Goal: Communication & Community: Connect with others

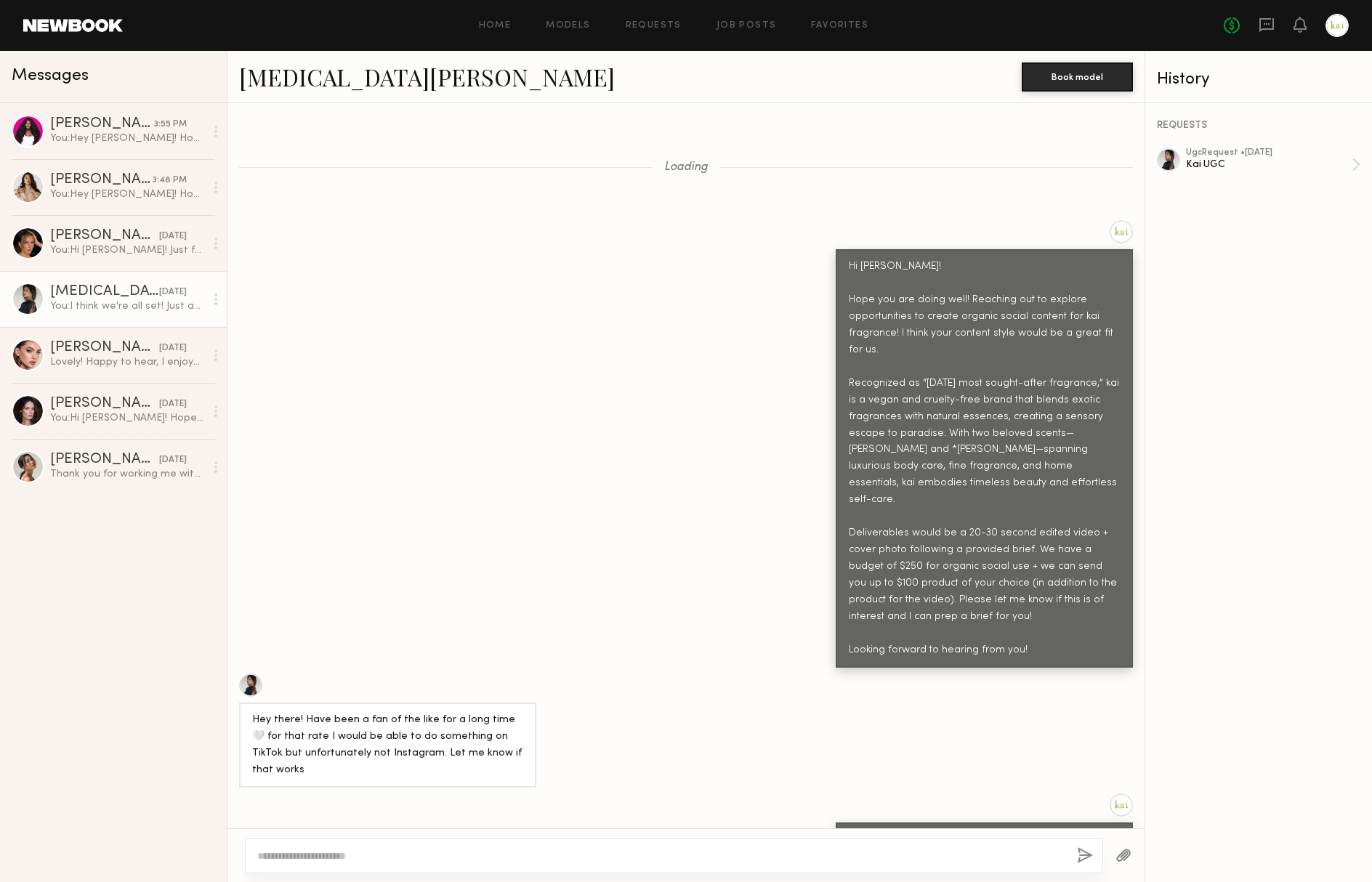
scroll to position [1146, 0]
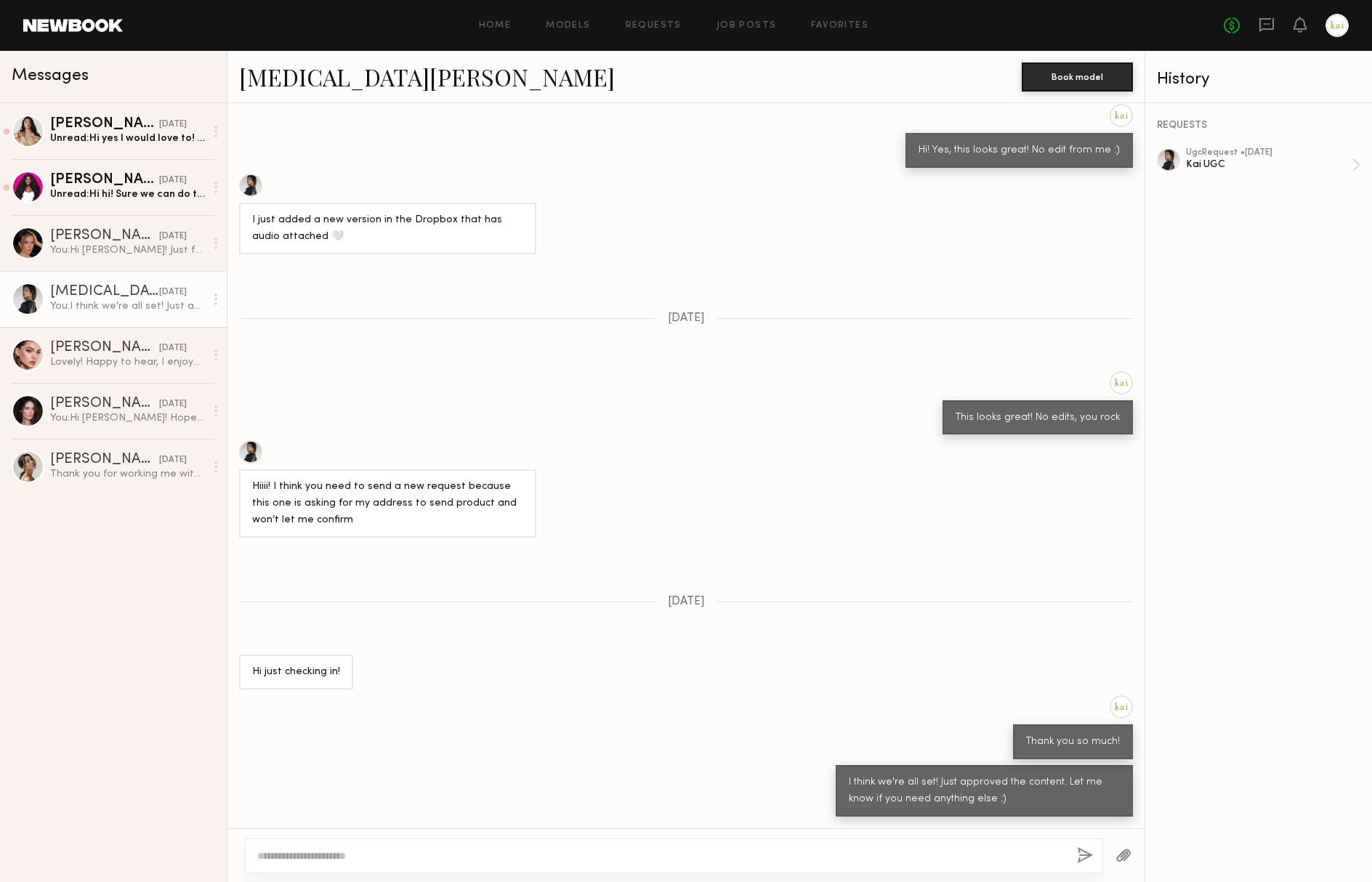
scroll to position [1146, 0]
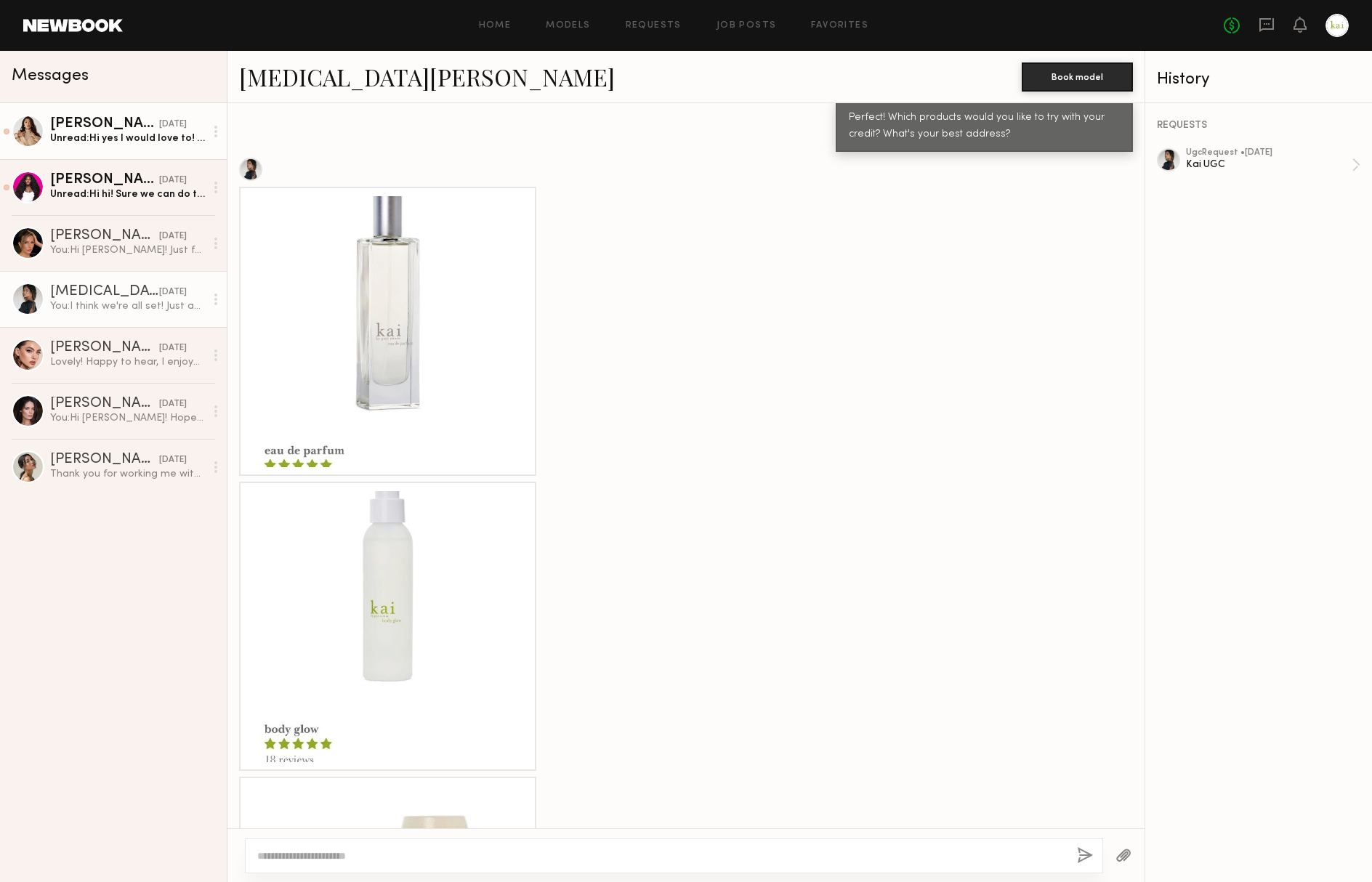
click at [100, 117] on div "[PERSON_NAME]" at bounding box center [104, 125] width 109 height 14
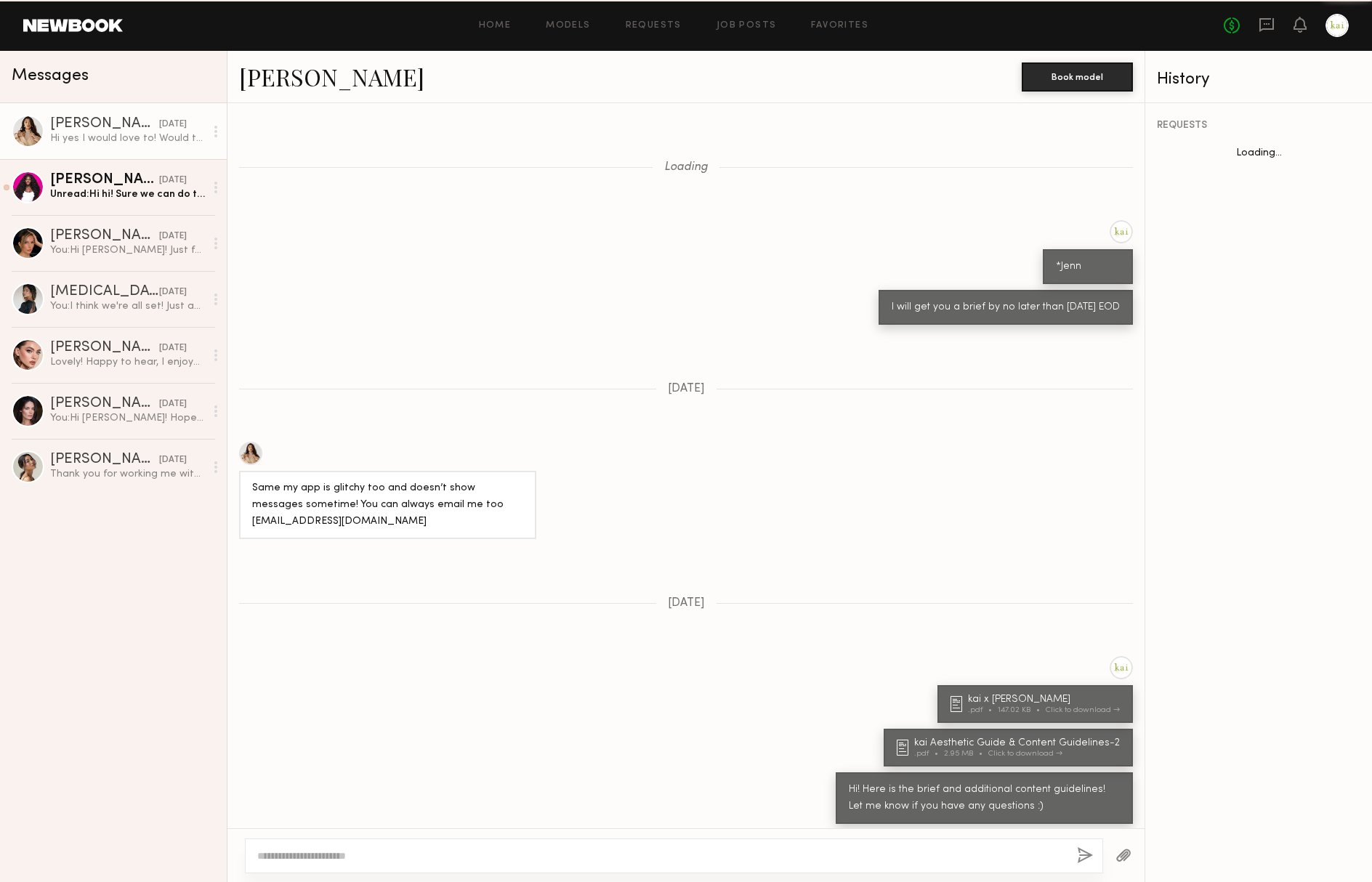
scroll to position [864, 0]
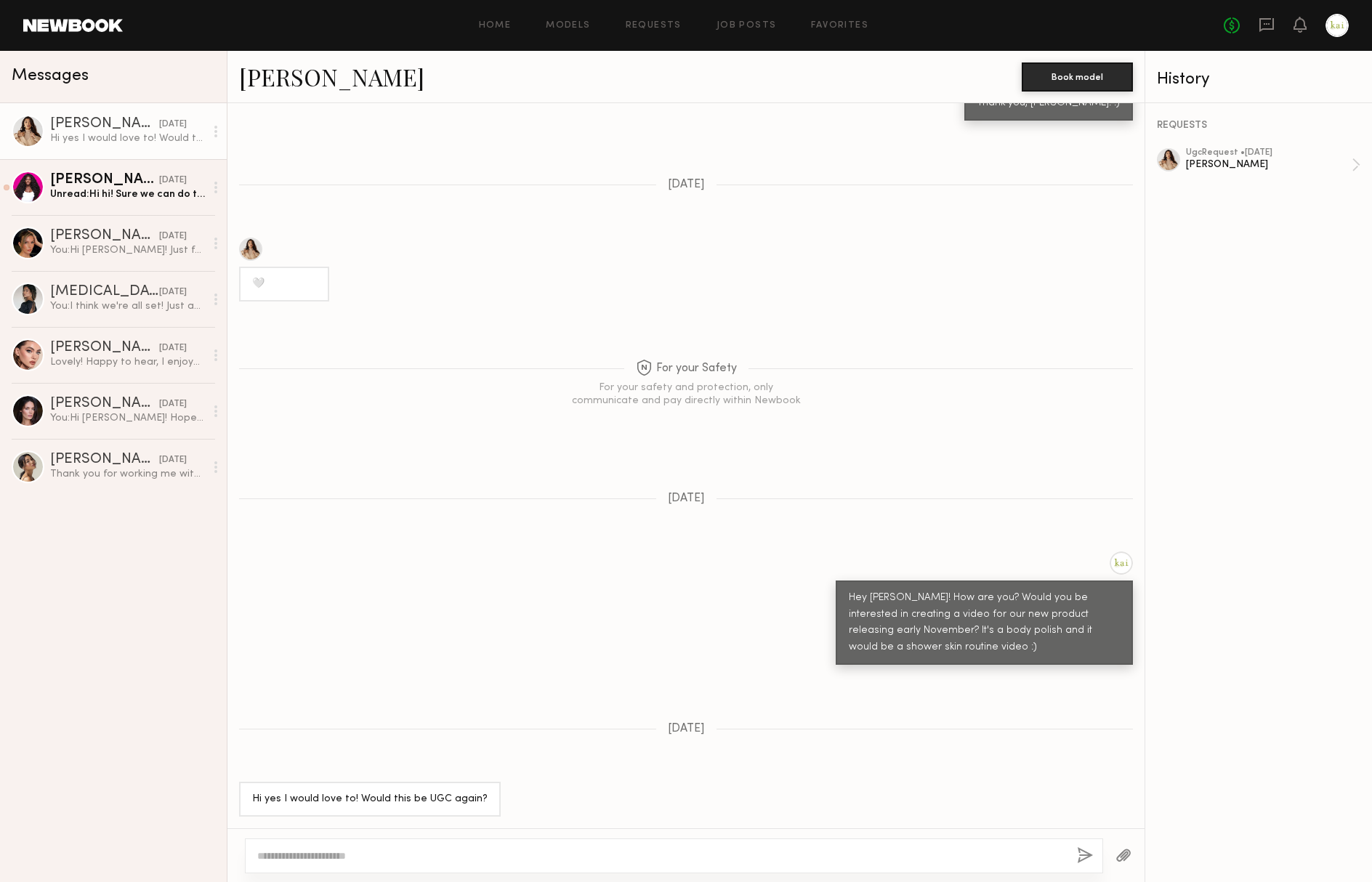
click at [463, 847] on div at bounding box center [674, 855] width 858 height 35
click at [408, 852] on textarea at bounding box center [661, 856] width 808 height 14
type textarea "**********"
click at [1077, 850] on button "button" at bounding box center [1085, 856] width 16 height 18
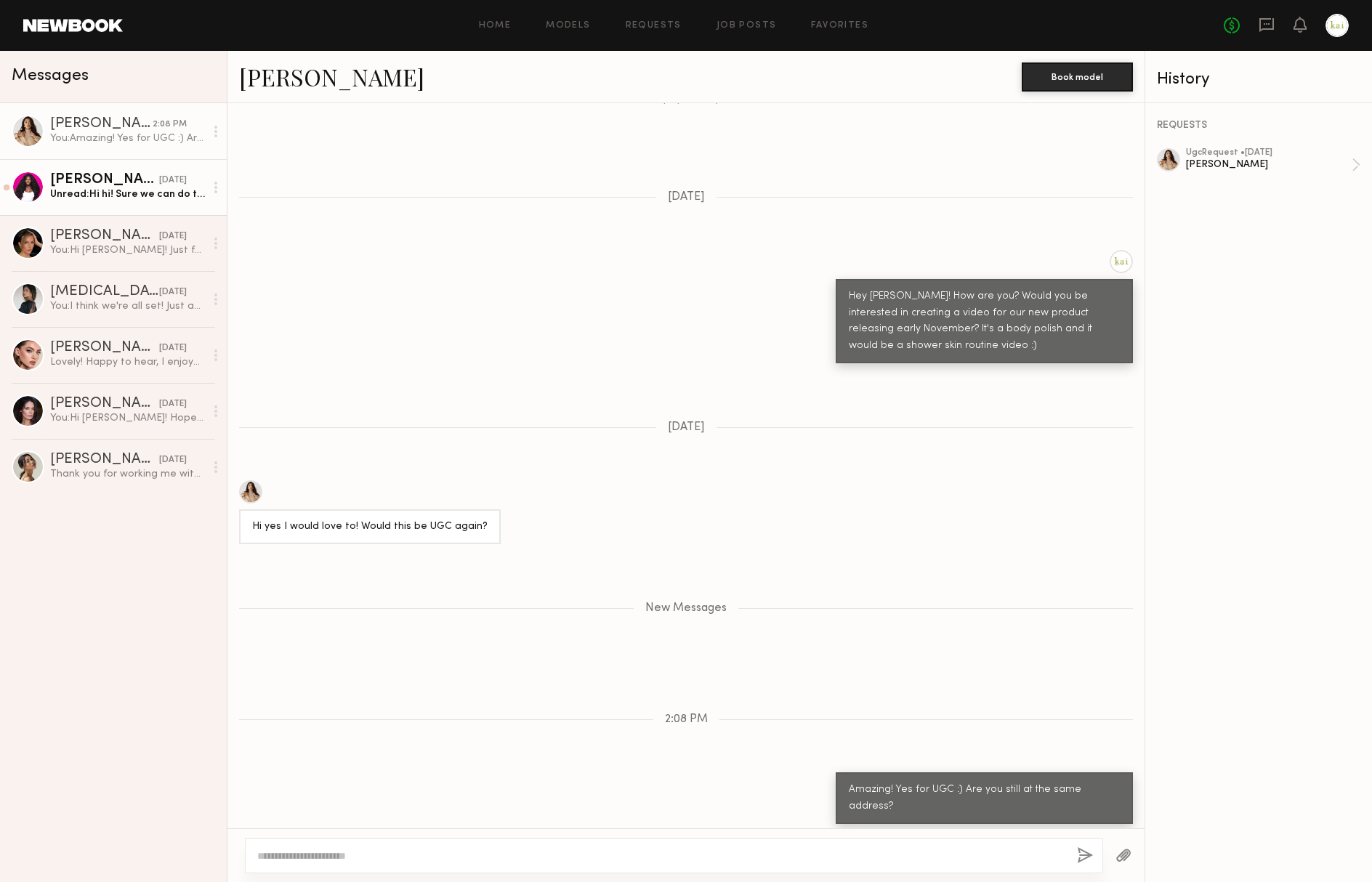
click at [172, 201] on div "Unread: Hi hi! Sure we can do that :)" at bounding box center [127, 194] width 155 height 14
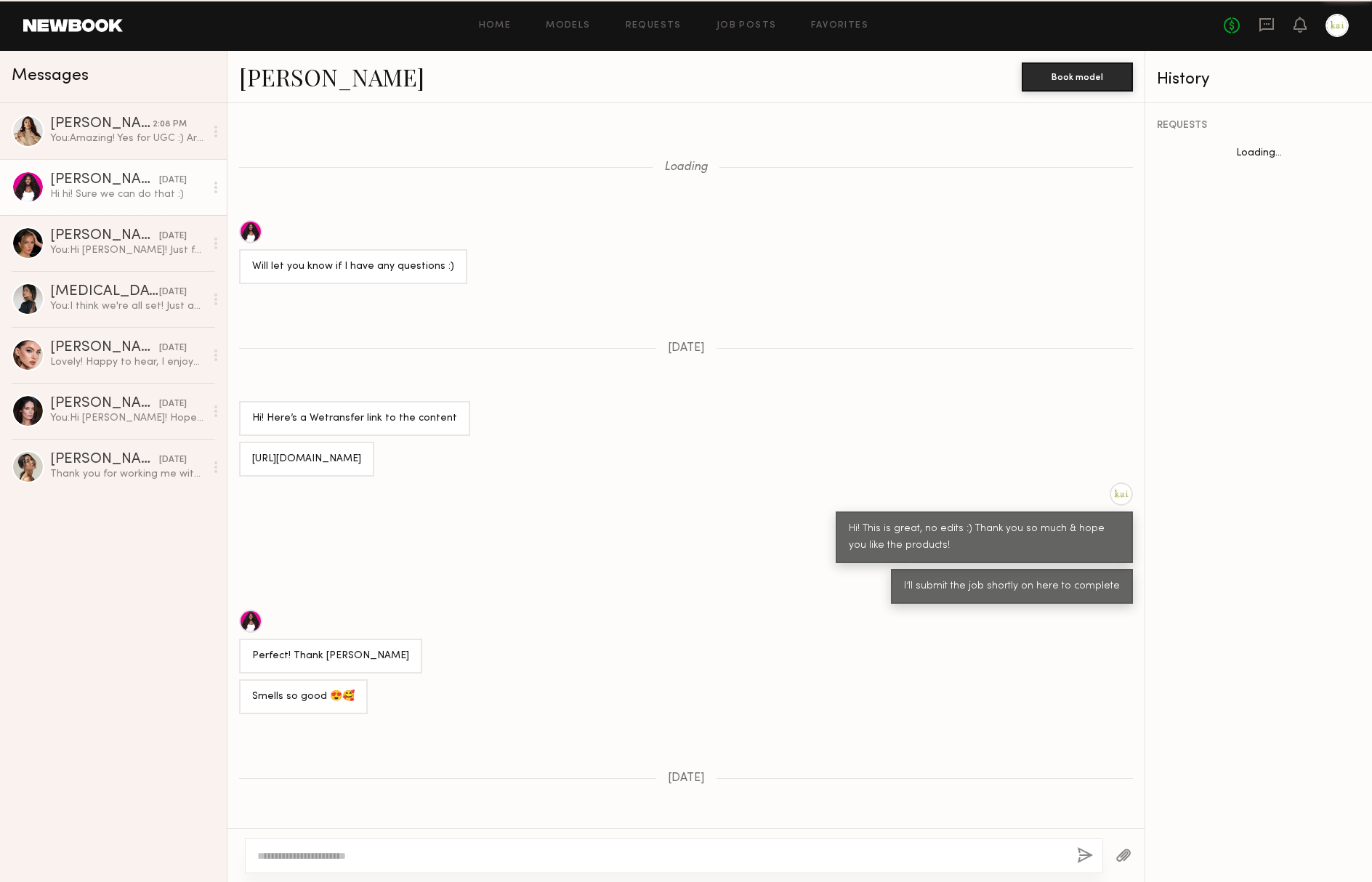
scroll to position [461, 0]
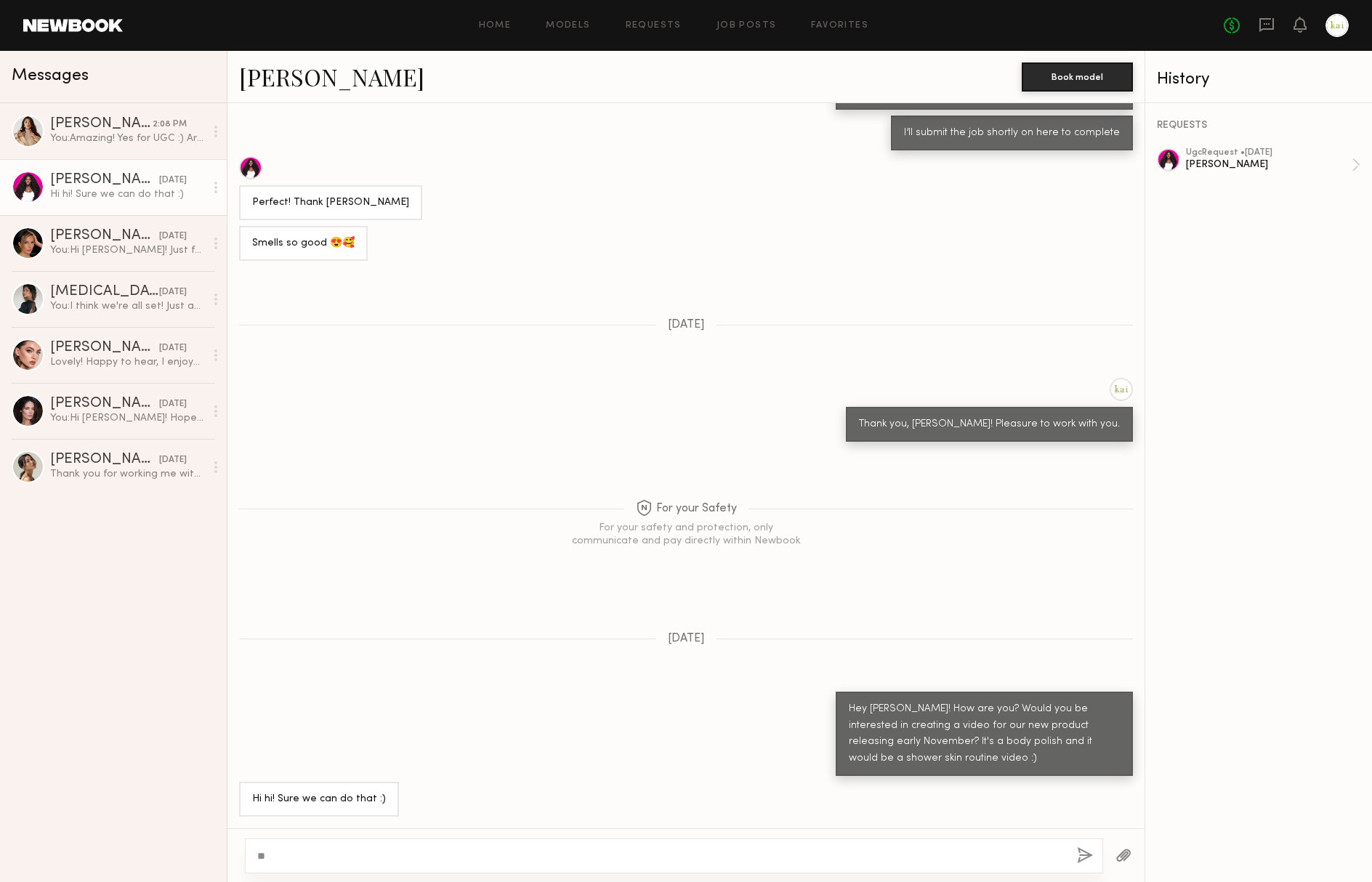
type textarea "*"
type textarea "**********"
click at [1077, 851] on button "button" at bounding box center [1085, 856] width 16 height 18
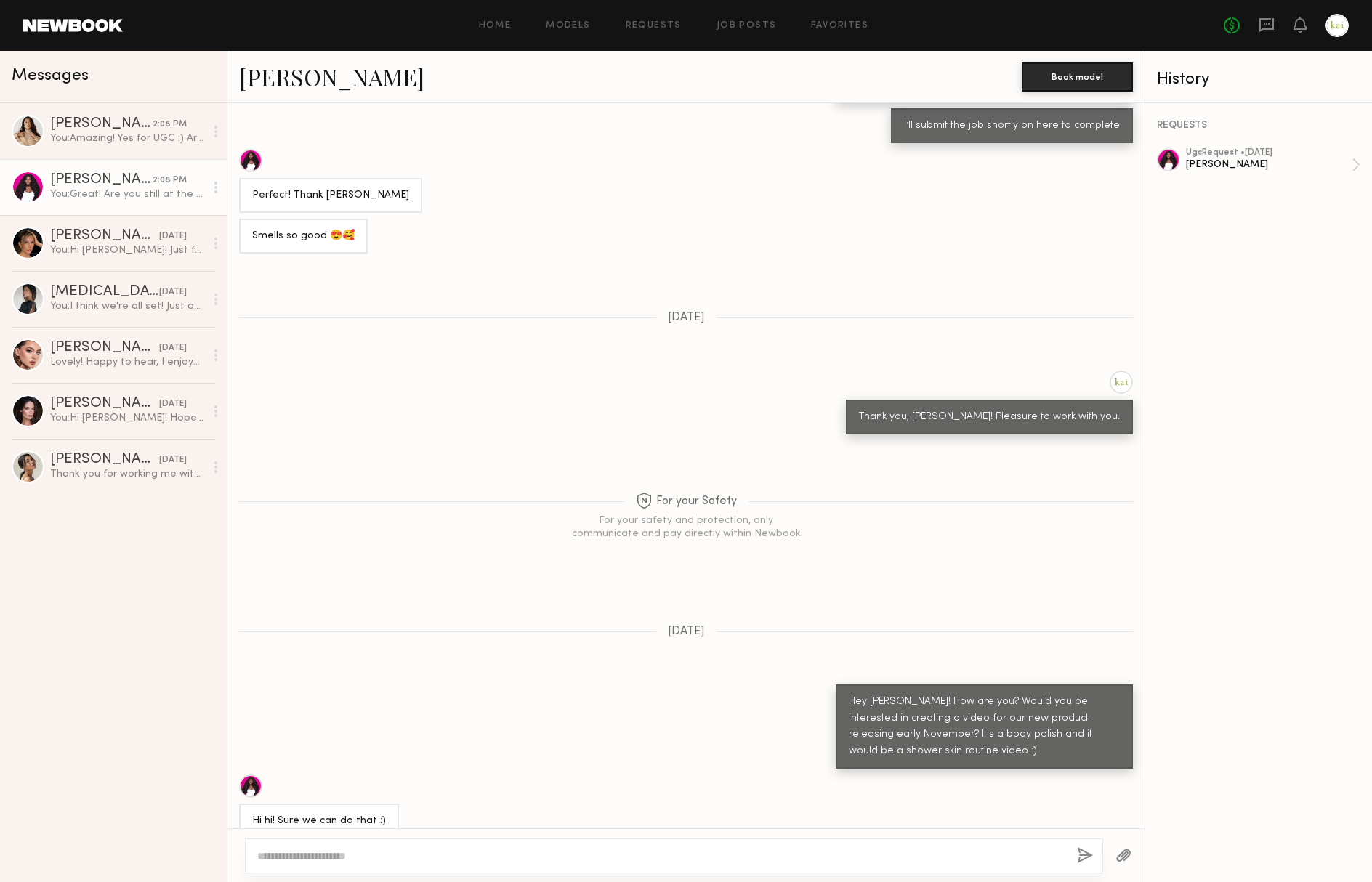
scroll to position [753, 0]
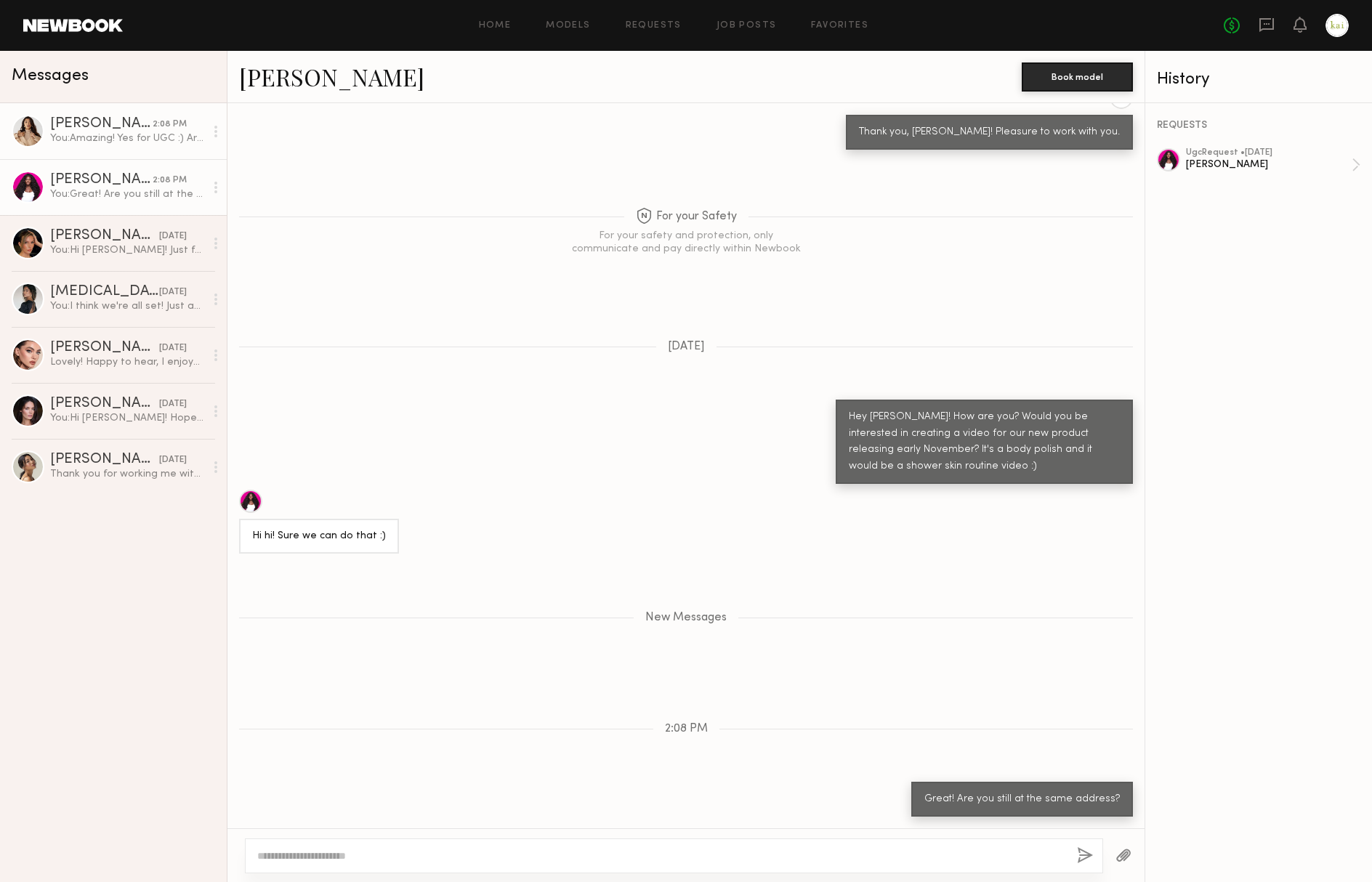
click at [129, 133] on div "You: Amazing! Yes for UGC :) Are you still at the same address?" at bounding box center [127, 138] width 155 height 14
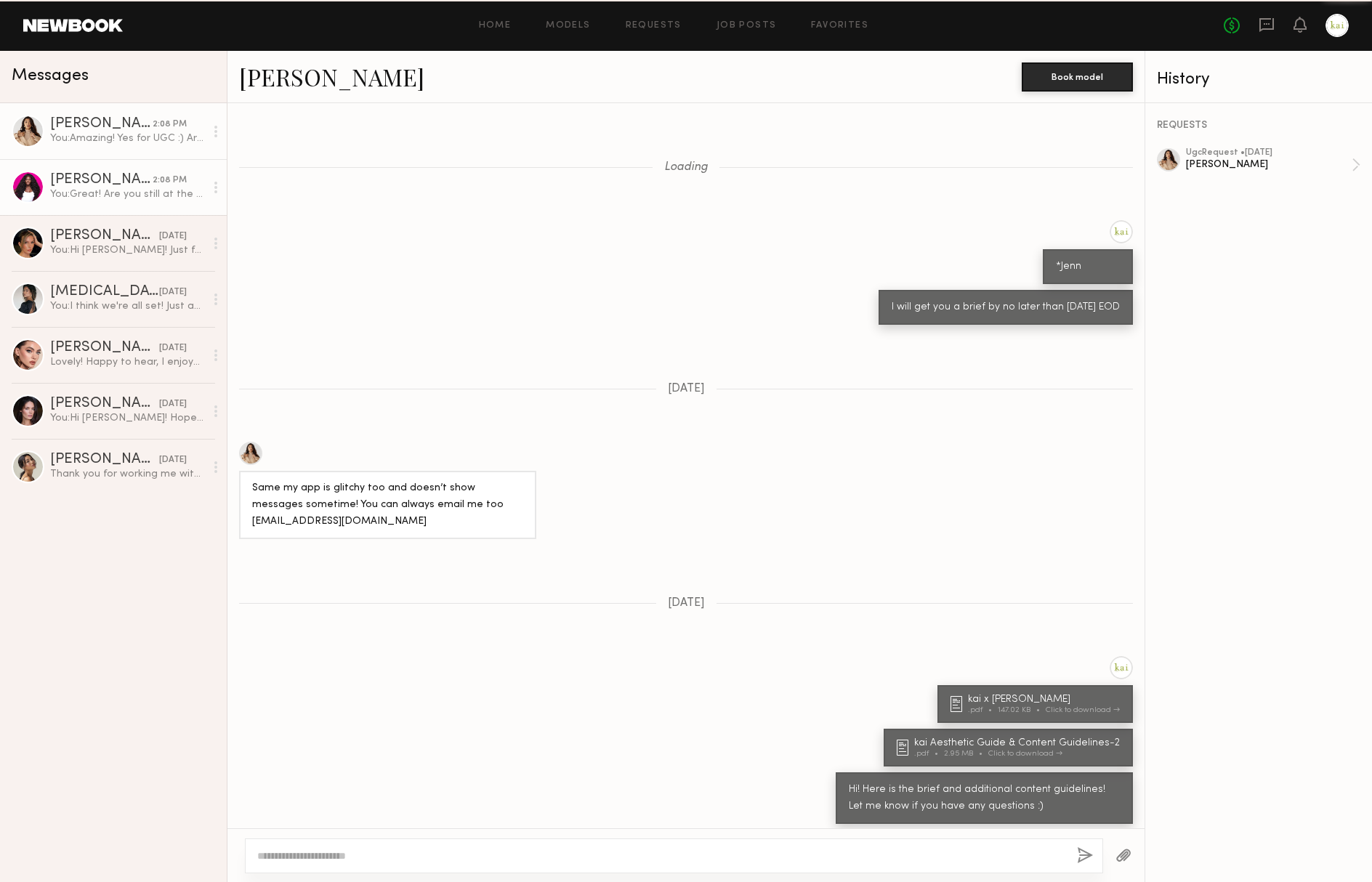
scroll to position [1045, 0]
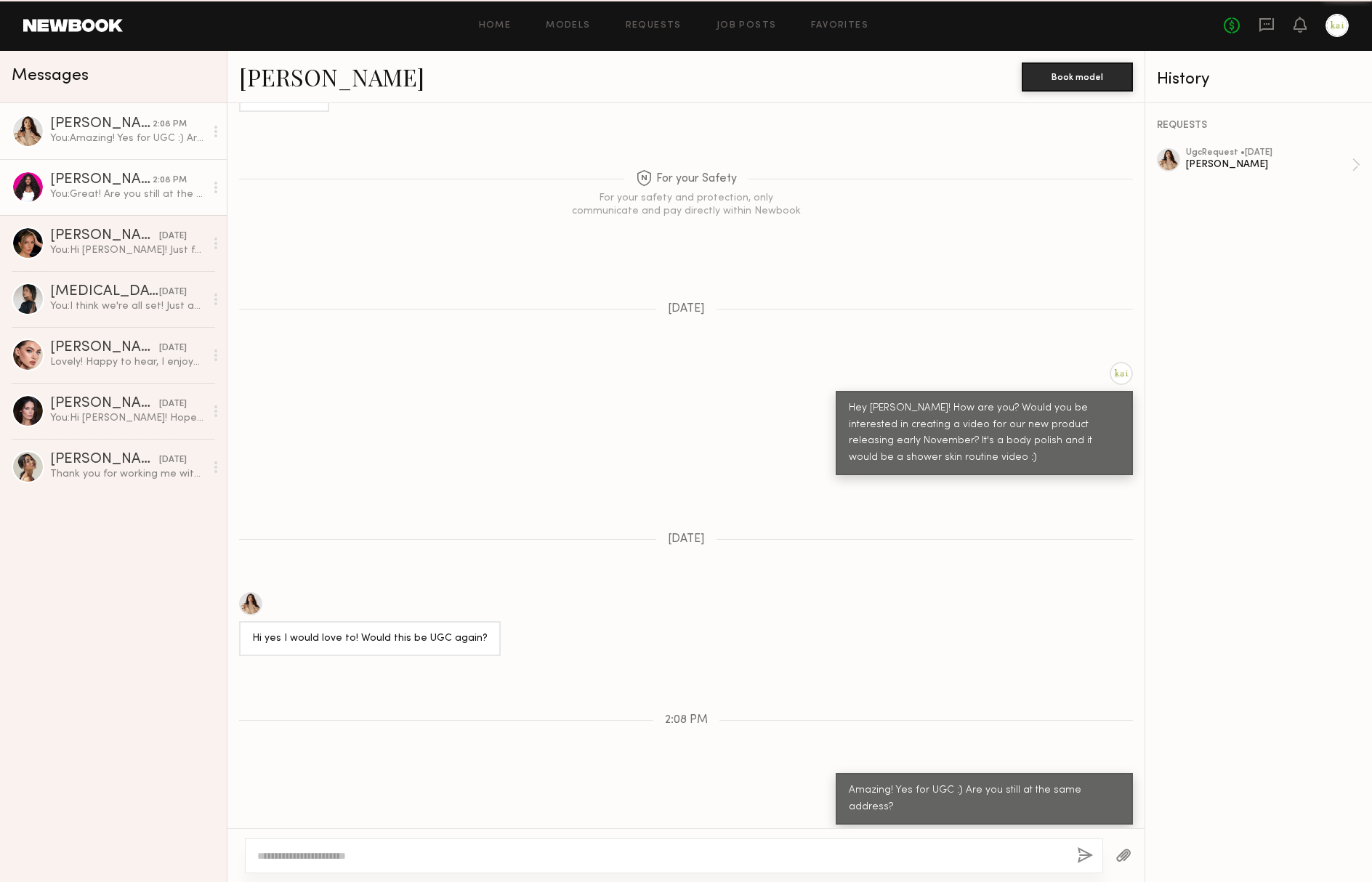
click at [129, 192] on div "You: Great! Are you still at the same address?" at bounding box center [127, 194] width 155 height 14
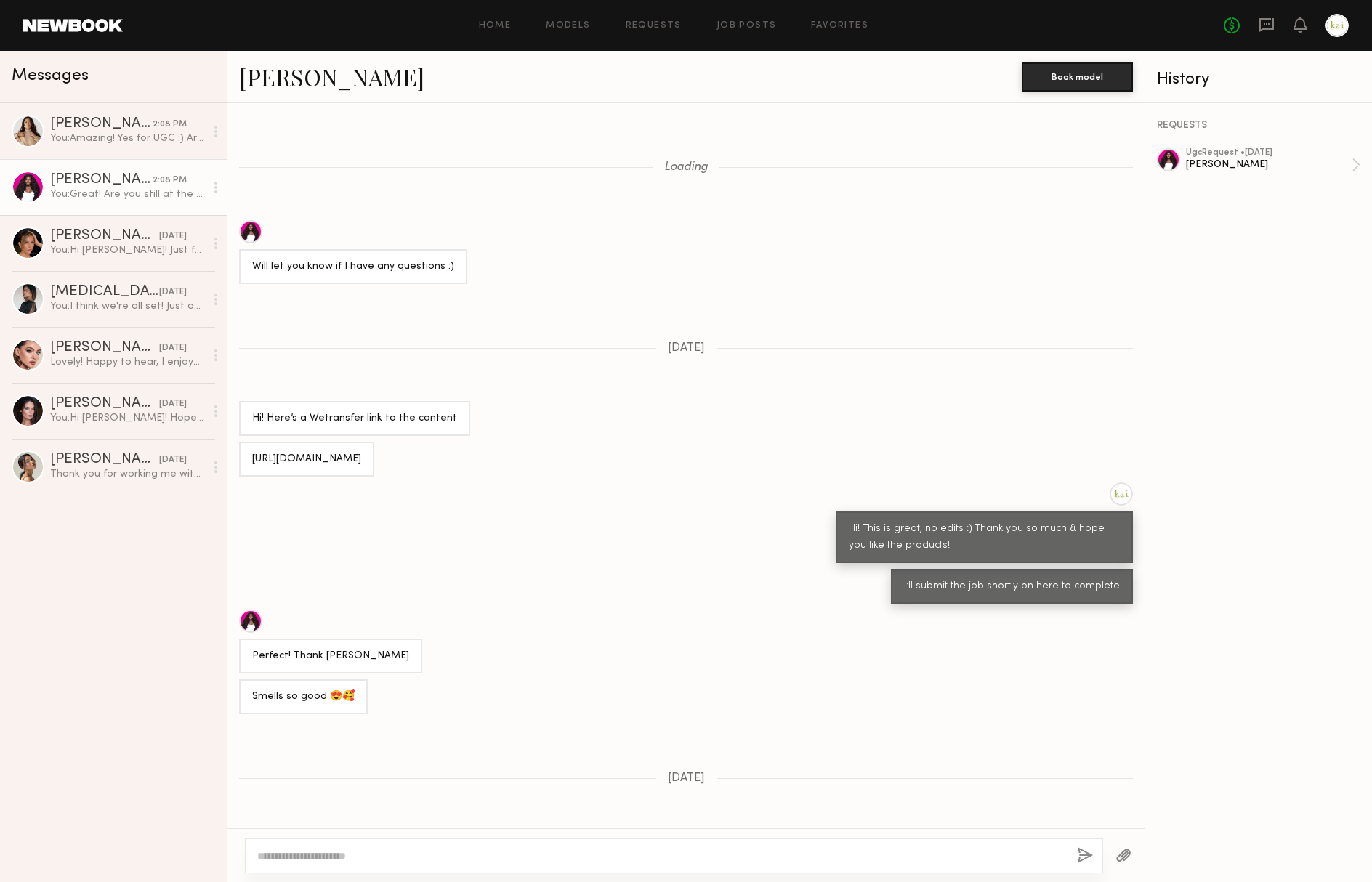
scroll to position [642, 0]
